Goal: Task Accomplishment & Management: Manage account settings

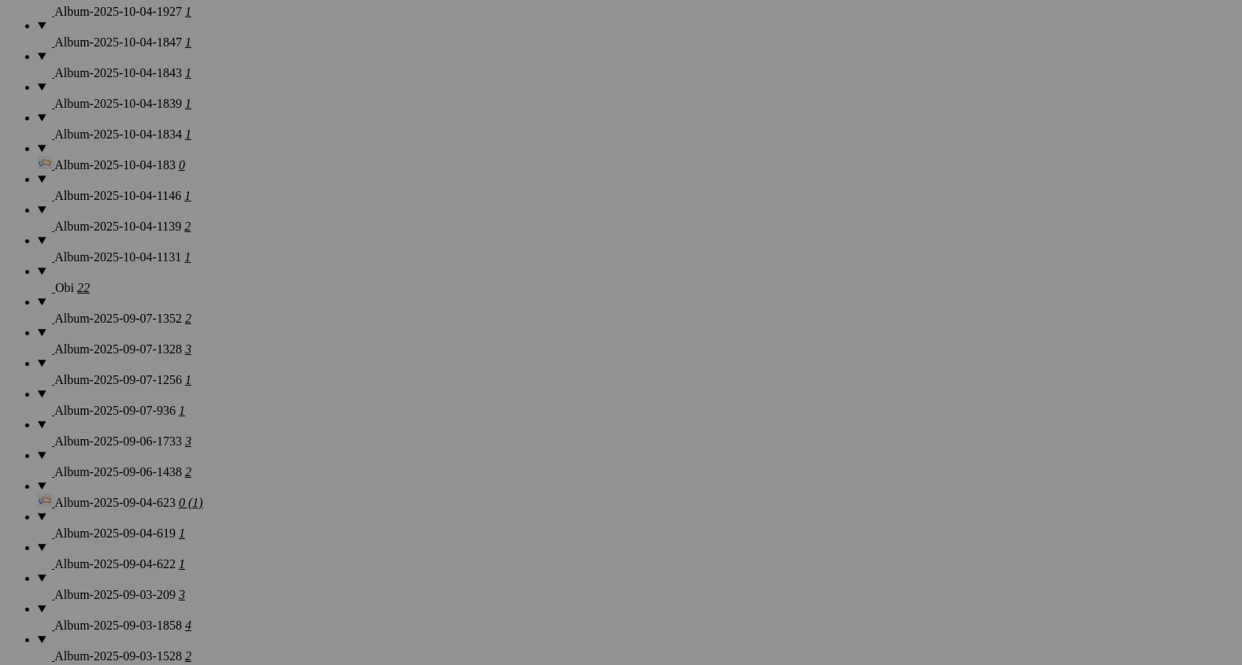
scroll to position [1327, 0]
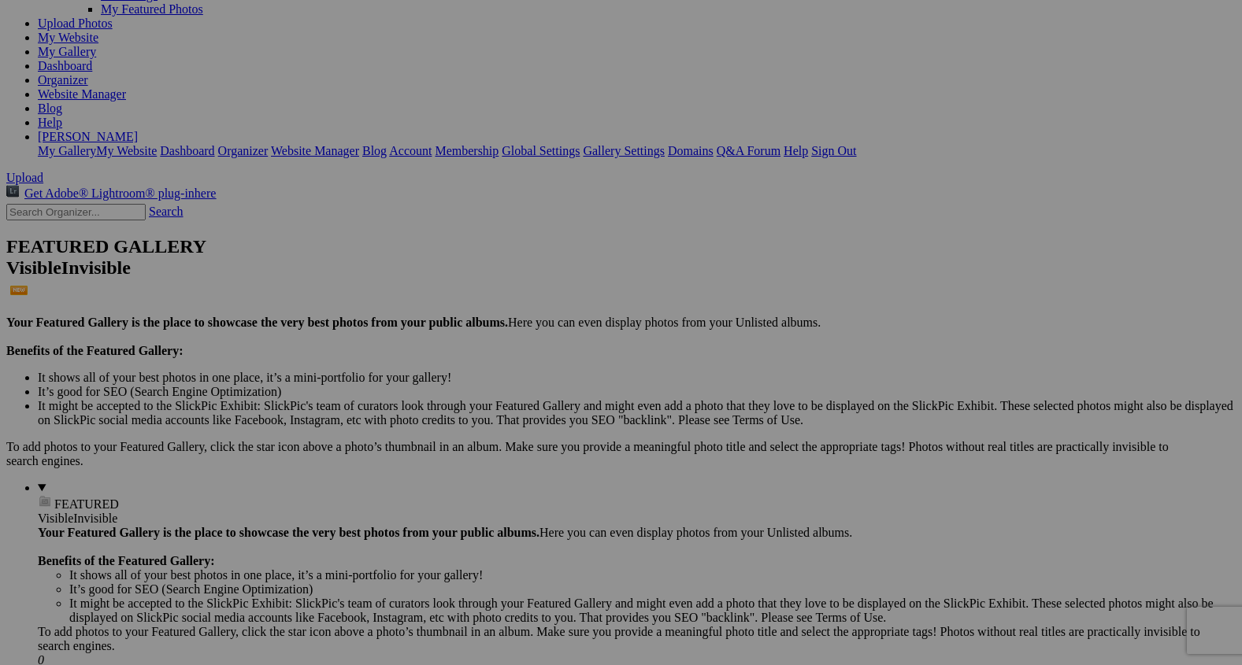
scroll to position [187, 0]
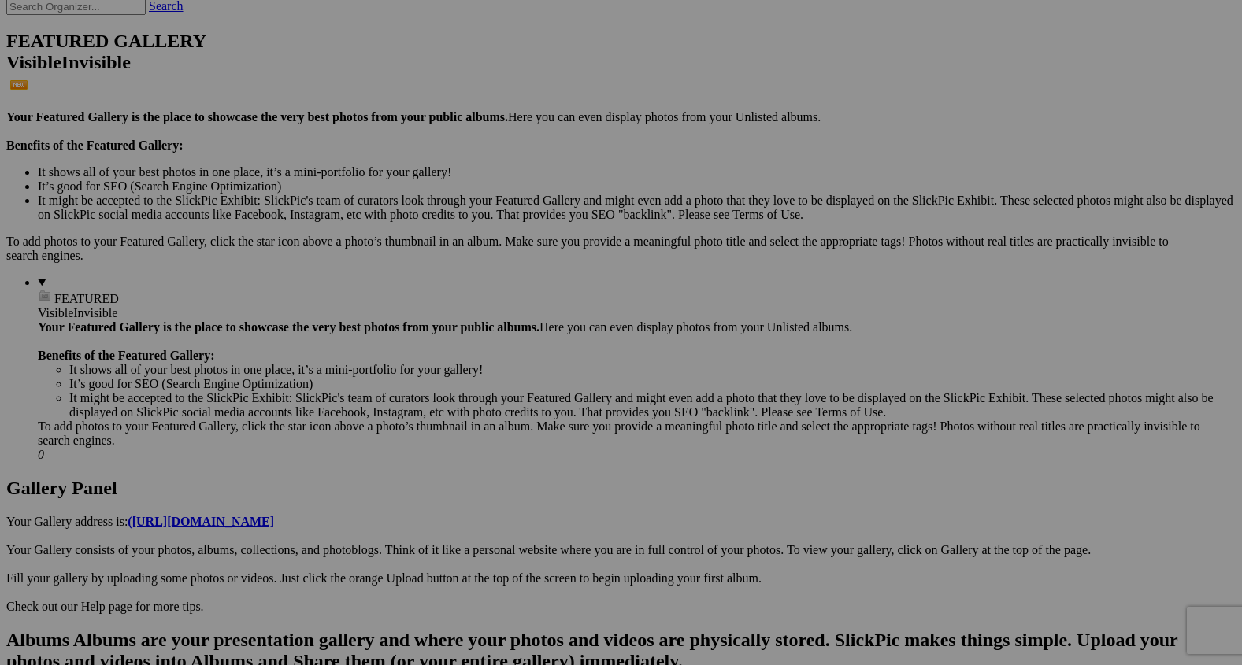
scroll to position [416, 0]
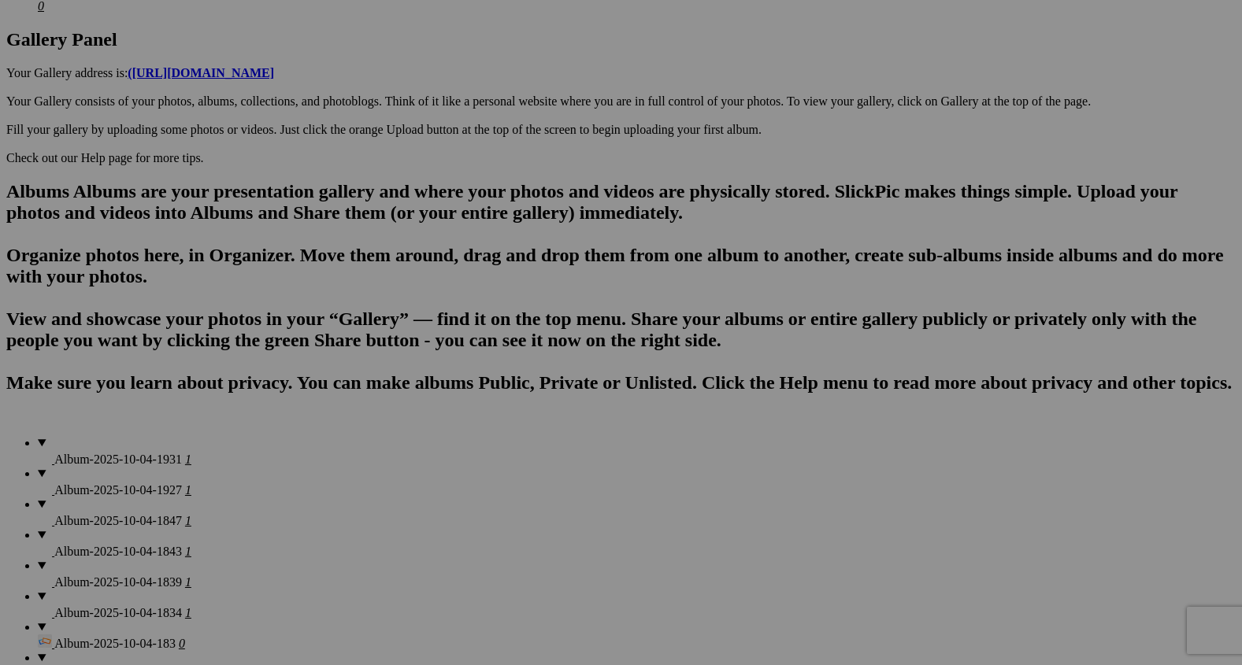
scroll to position [840, 0]
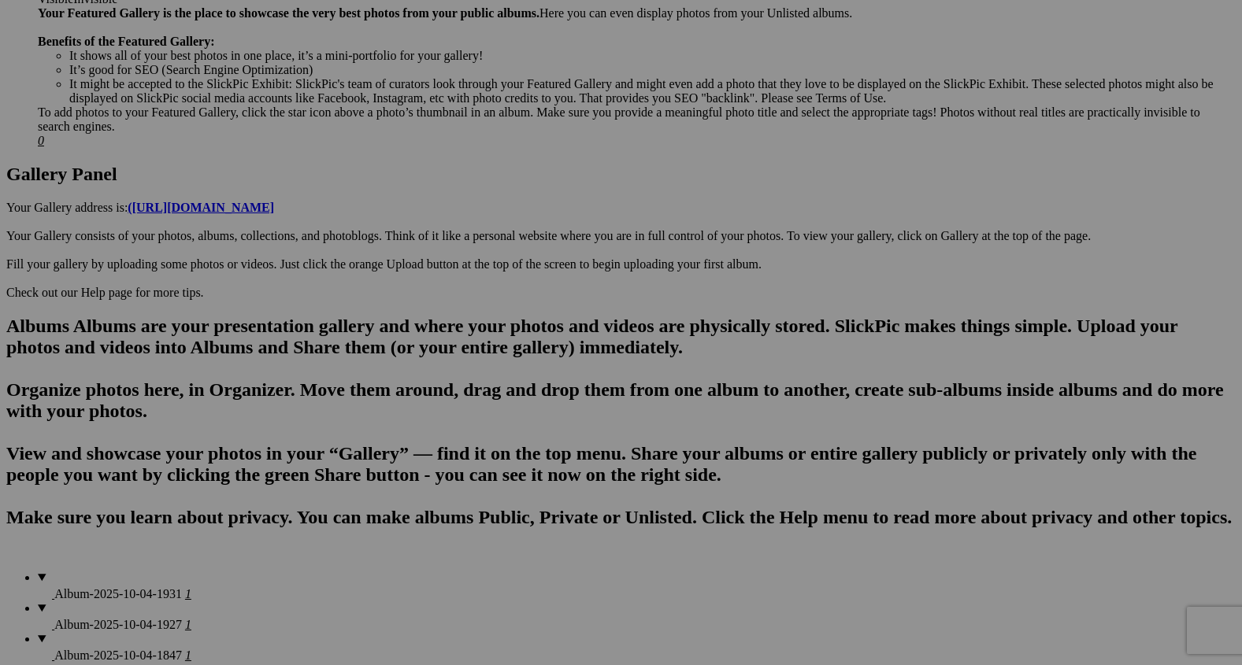
scroll to position [690, 0]
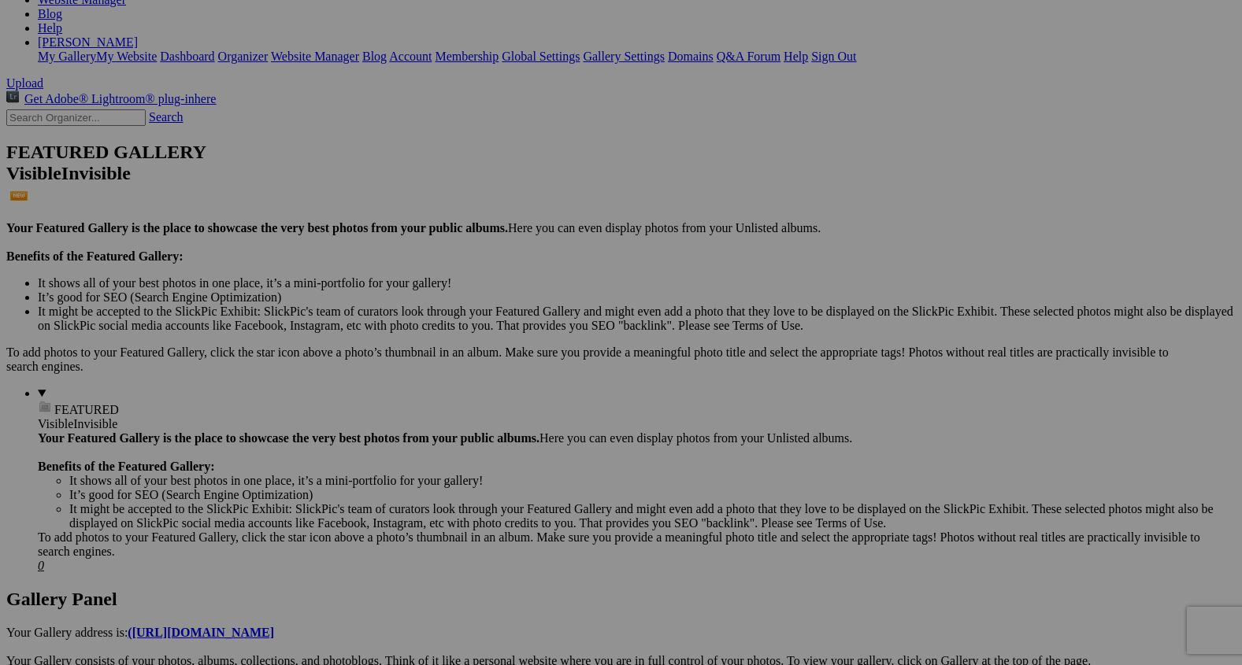
scroll to position [287, 0]
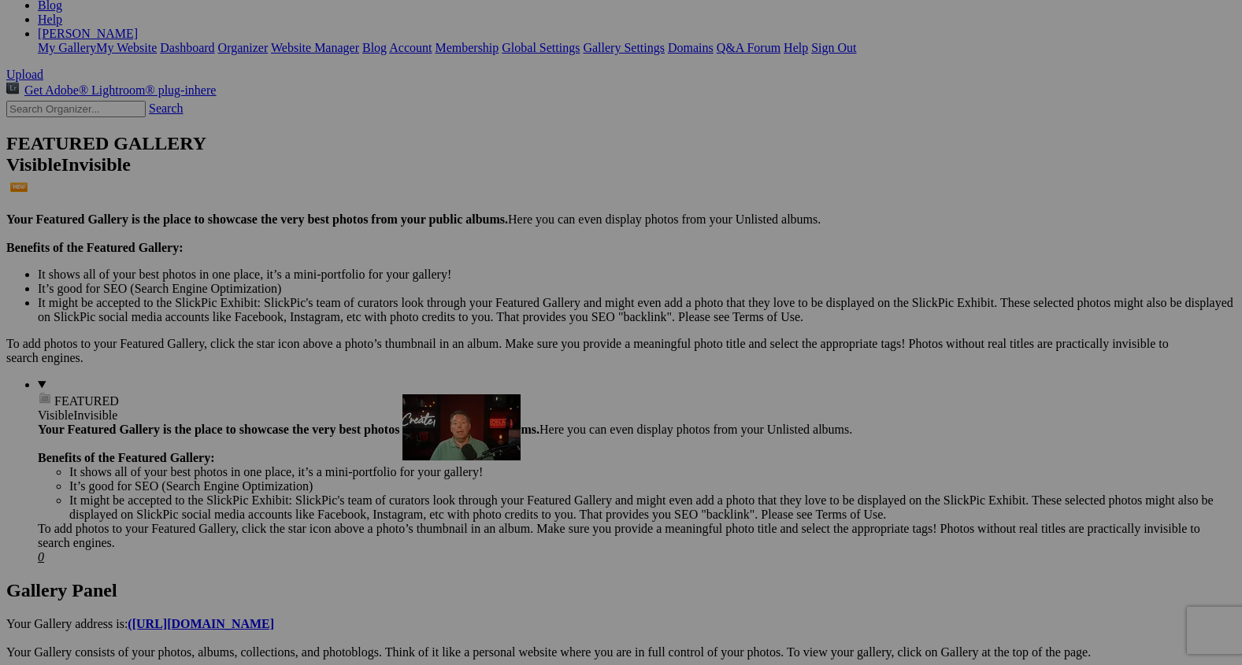
drag, startPoint x: 545, startPoint y: 227, endPoint x: 639, endPoint y: 547, distance: 333.2
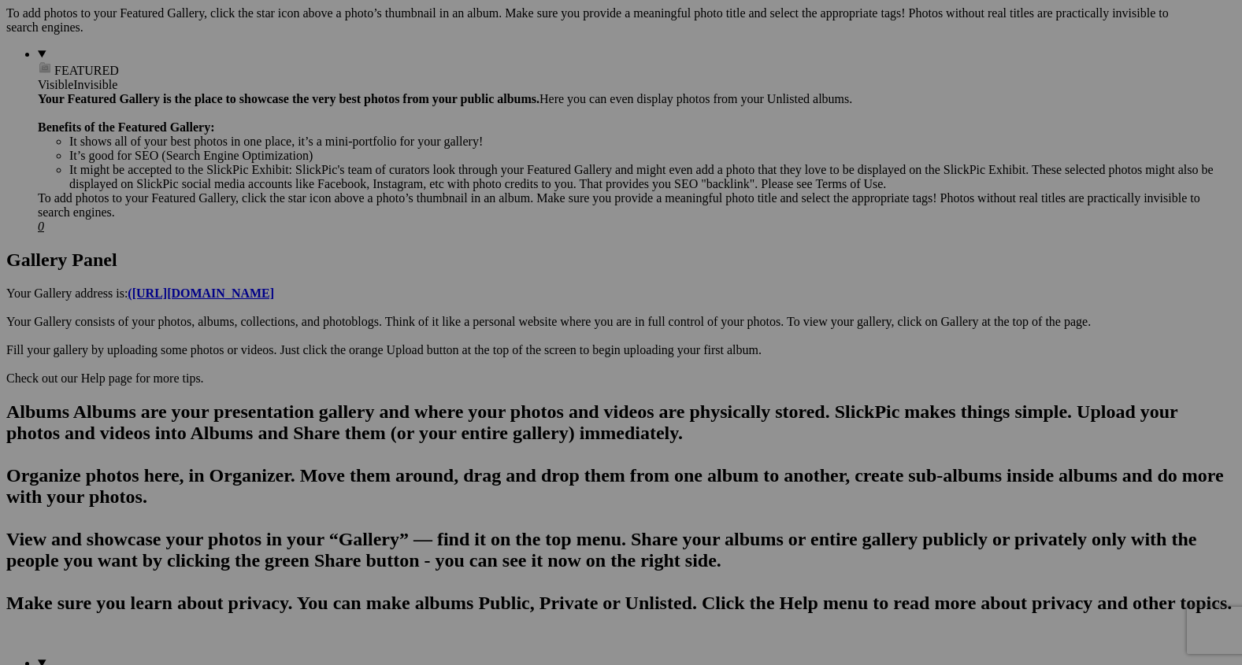
scroll to position [671, 0]
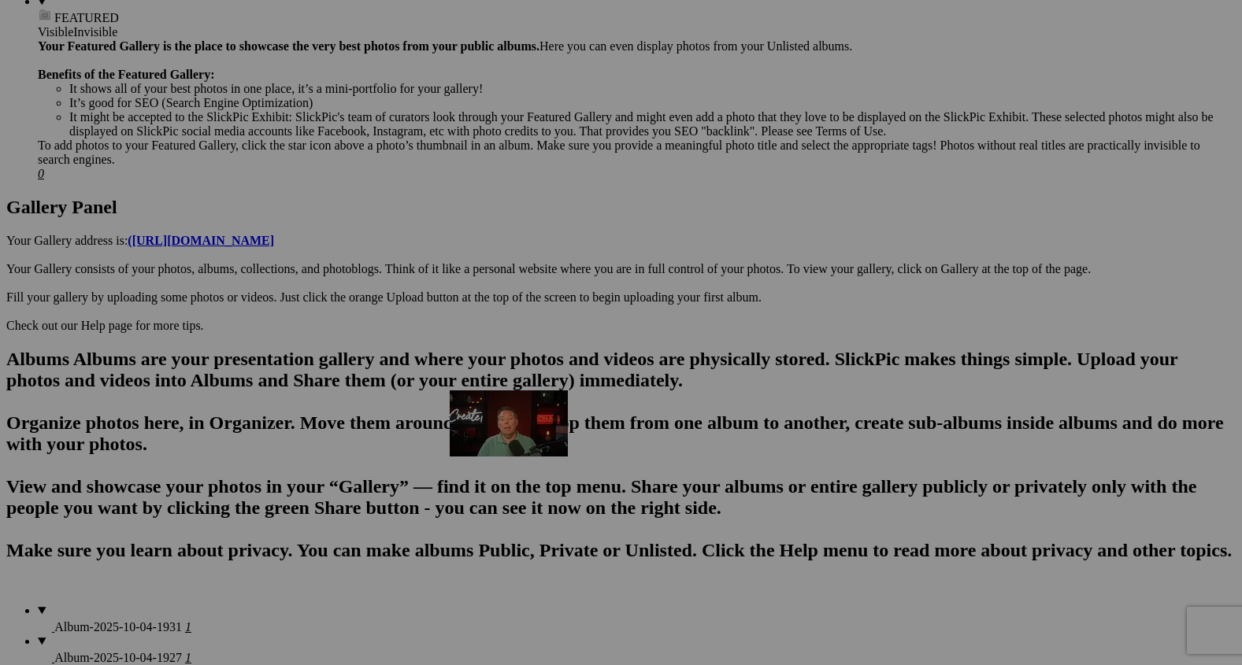
drag, startPoint x: 550, startPoint y: 198, endPoint x: 677, endPoint y: 568, distance: 391.5
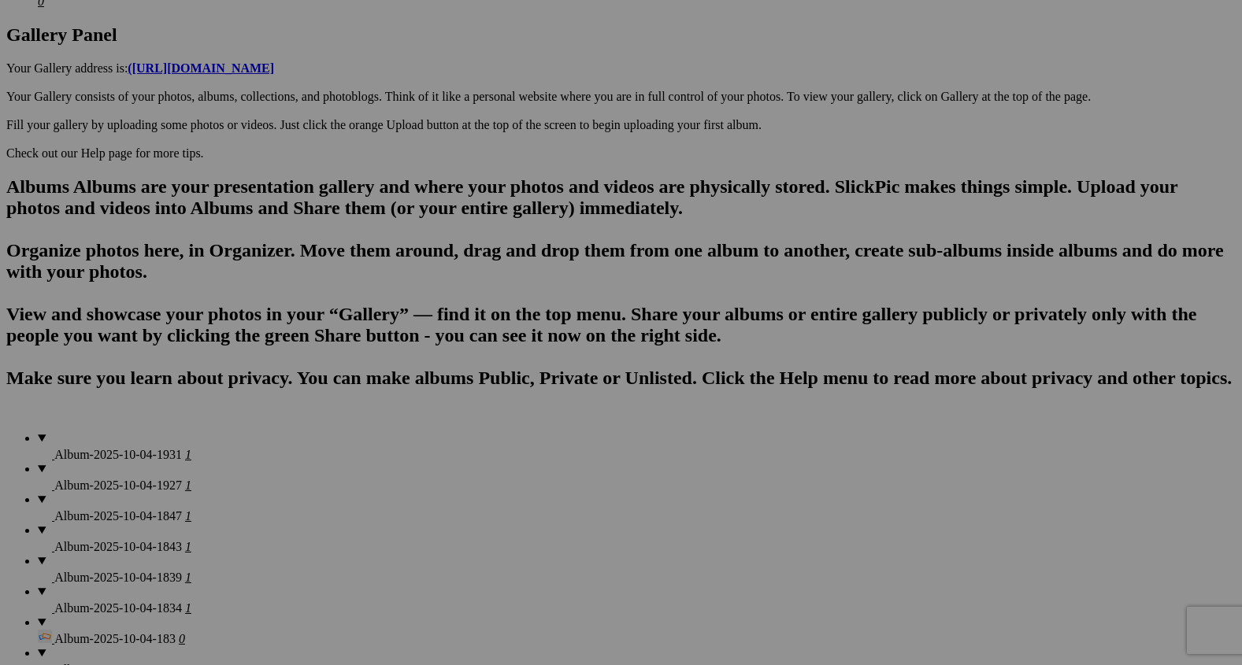
scroll to position [860, 0]
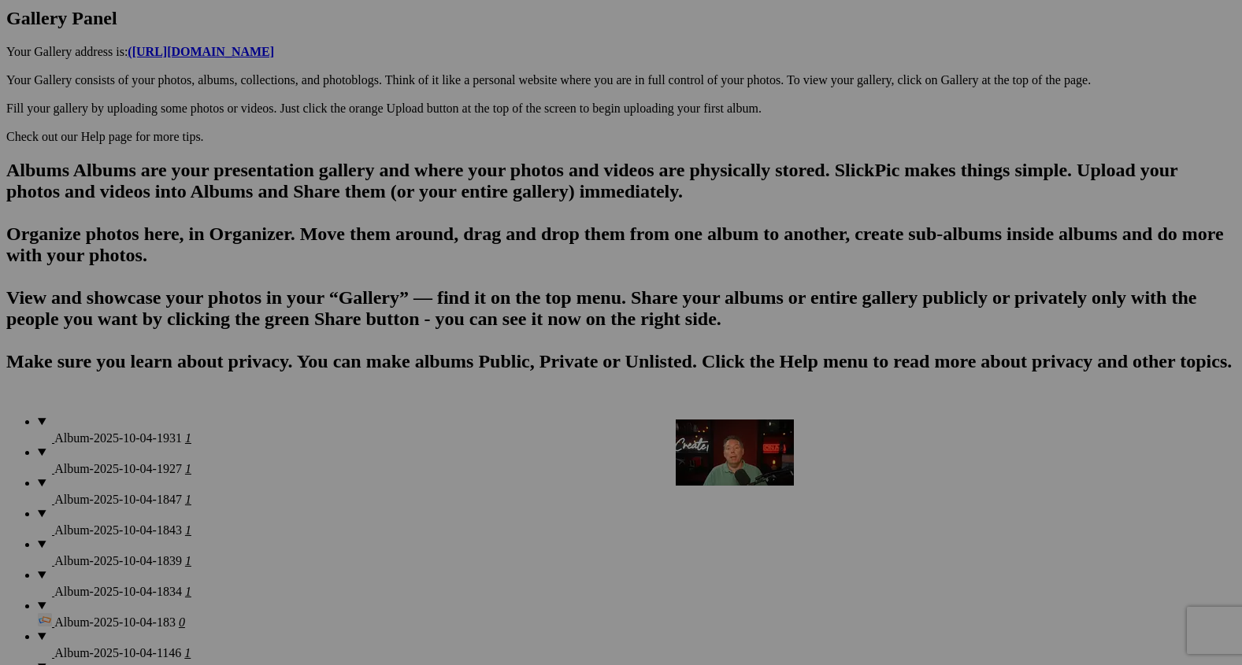
drag, startPoint x: 574, startPoint y: 202, endPoint x: 905, endPoint y: 556, distance: 484.8
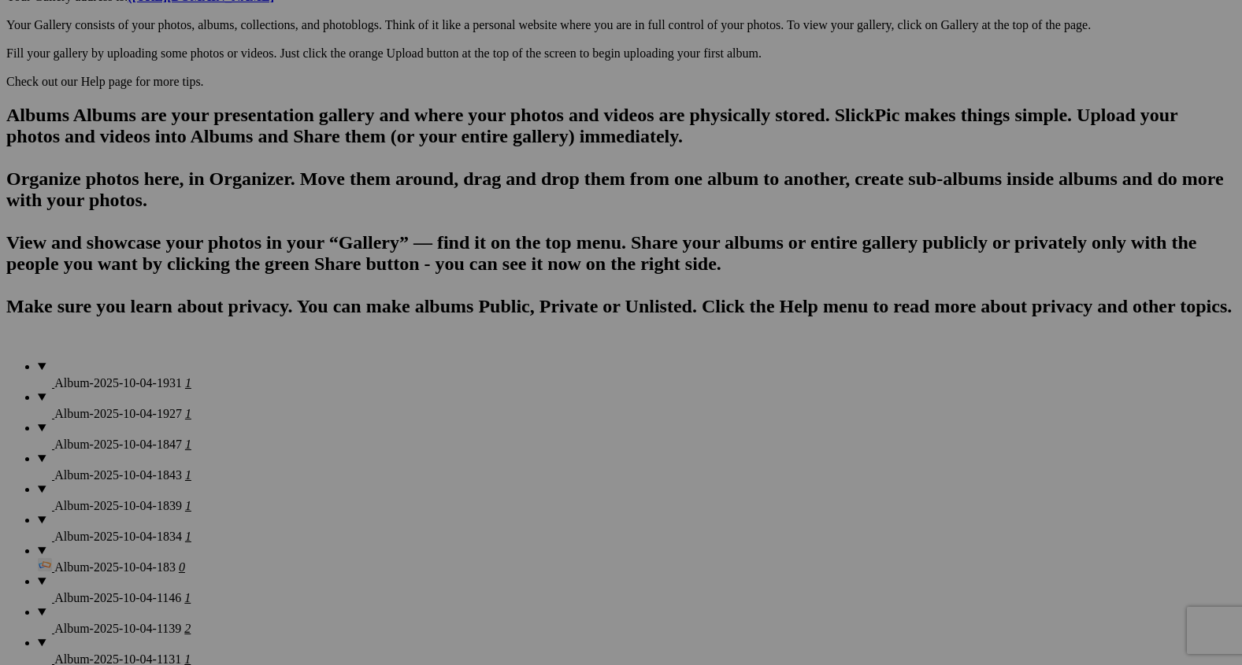
scroll to position [931, 0]
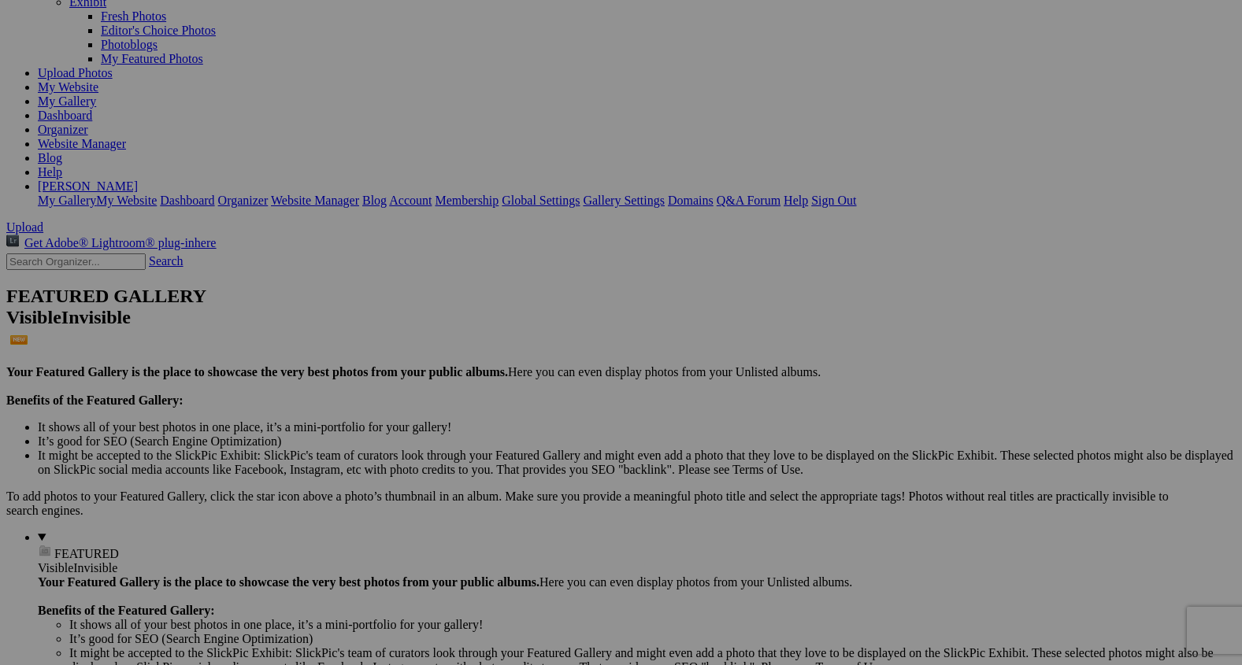
scroll to position [0, 0]
